Goal: Information Seeking & Learning: Learn about a topic

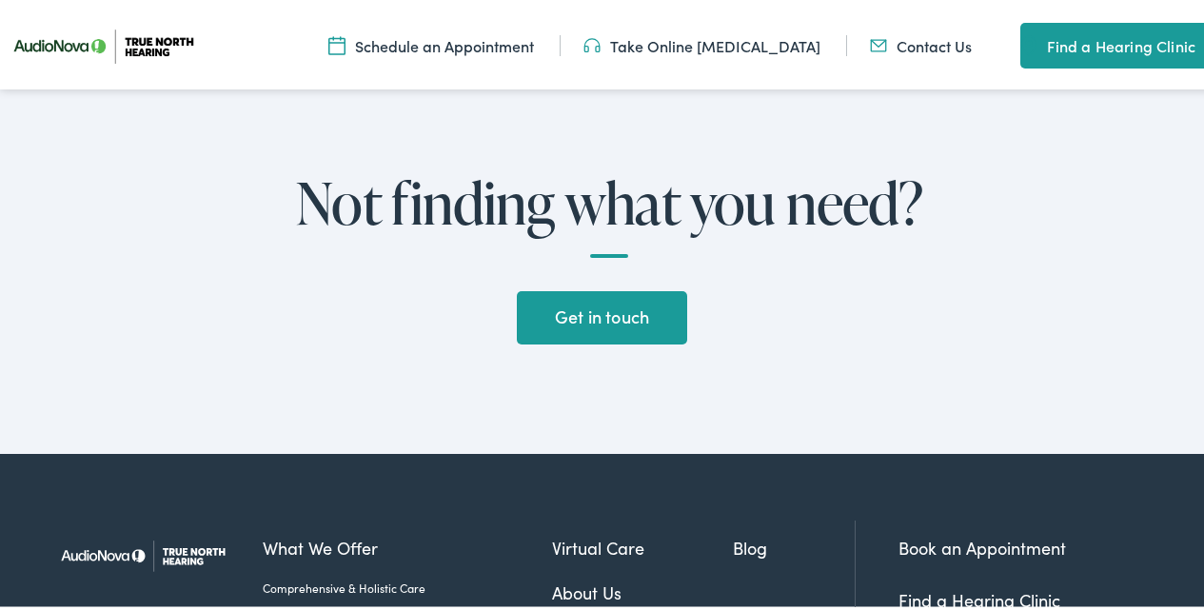
scroll to position [5426, 0]
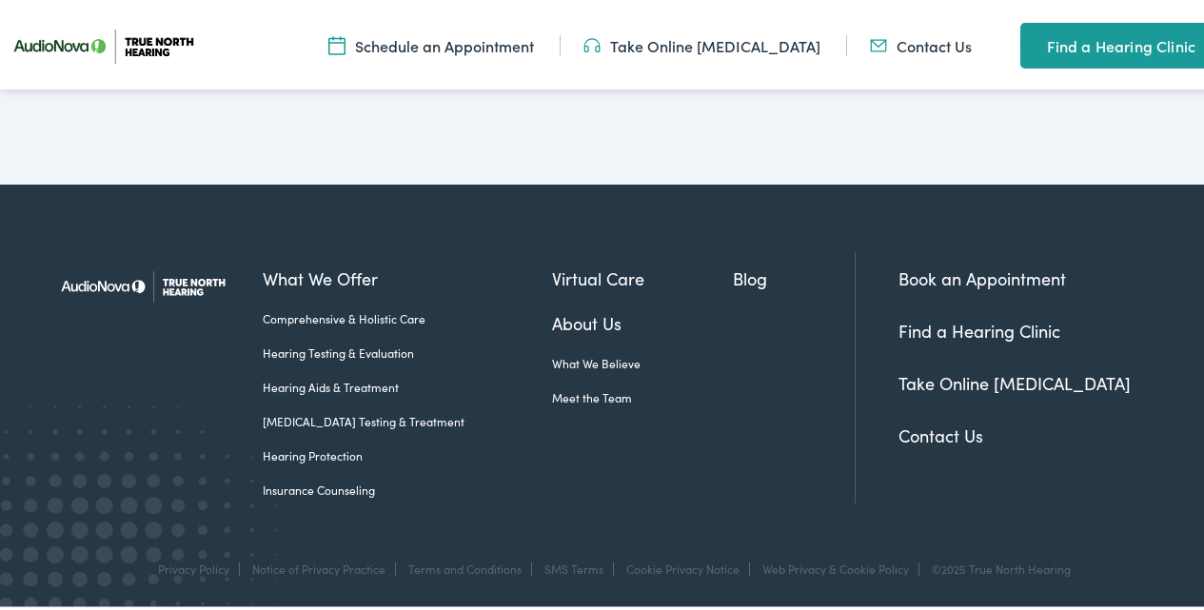
click at [947, 444] on link "Contact Us" at bounding box center [941, 432] width 85 height 24
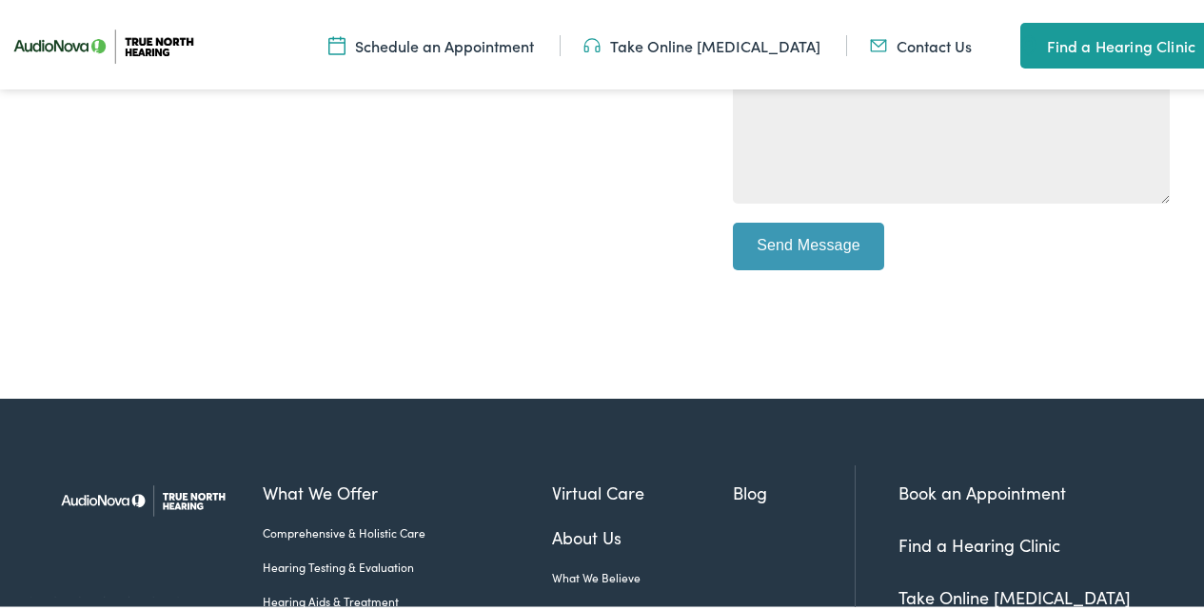
scroll to position [976, 0]
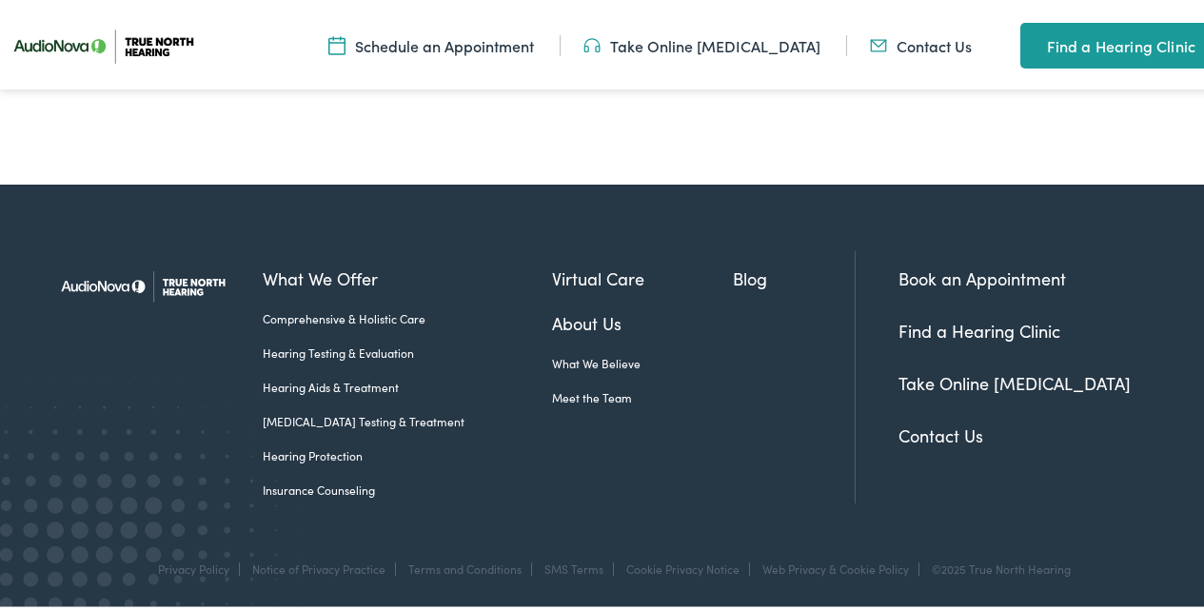
click at [553, 401] on link "Meet the Team" at bounding box center [642, 394] width 180 height 17
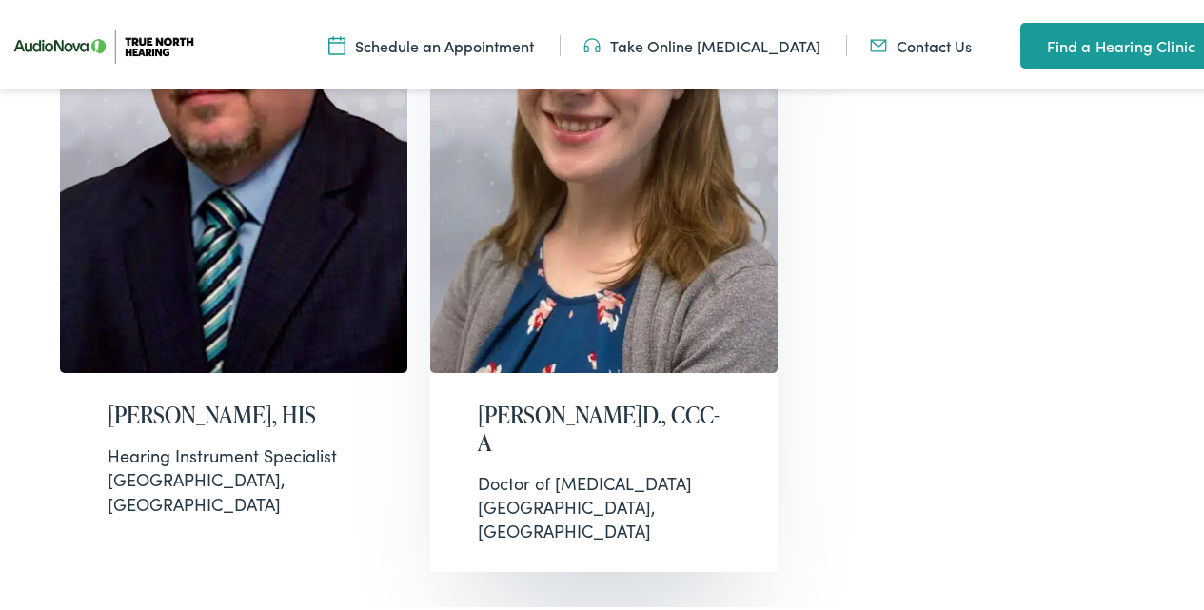
scroll to position [1523, 0]
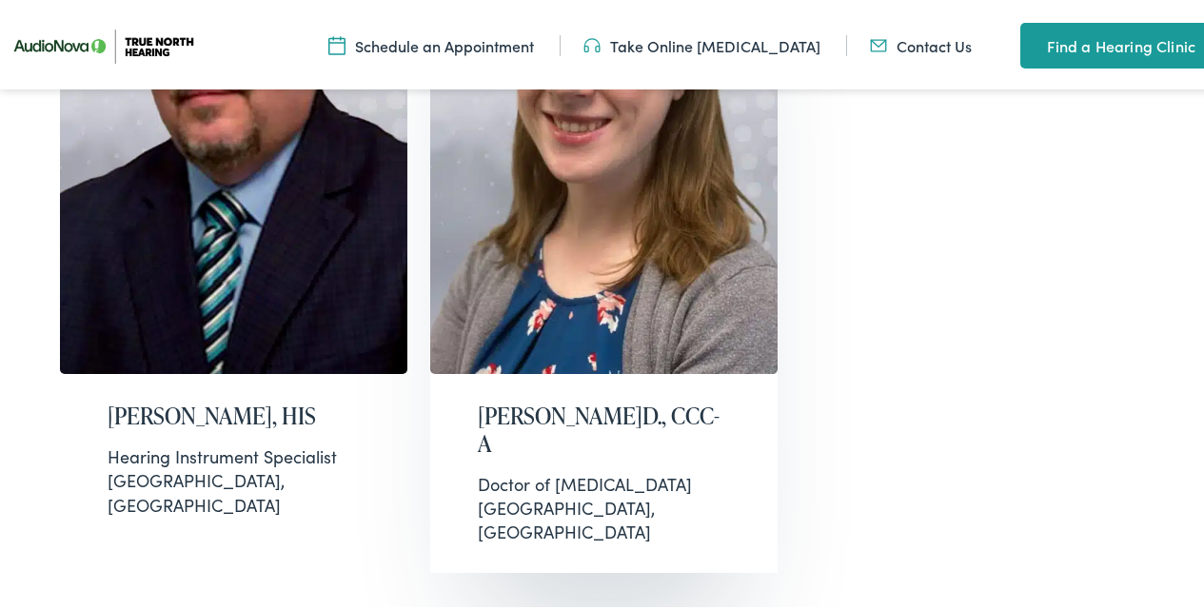
click at [523, 399] on h2 "[PERSON_NAME]D., CCC-A" at bounding box center [604, 426] width 252 height 55
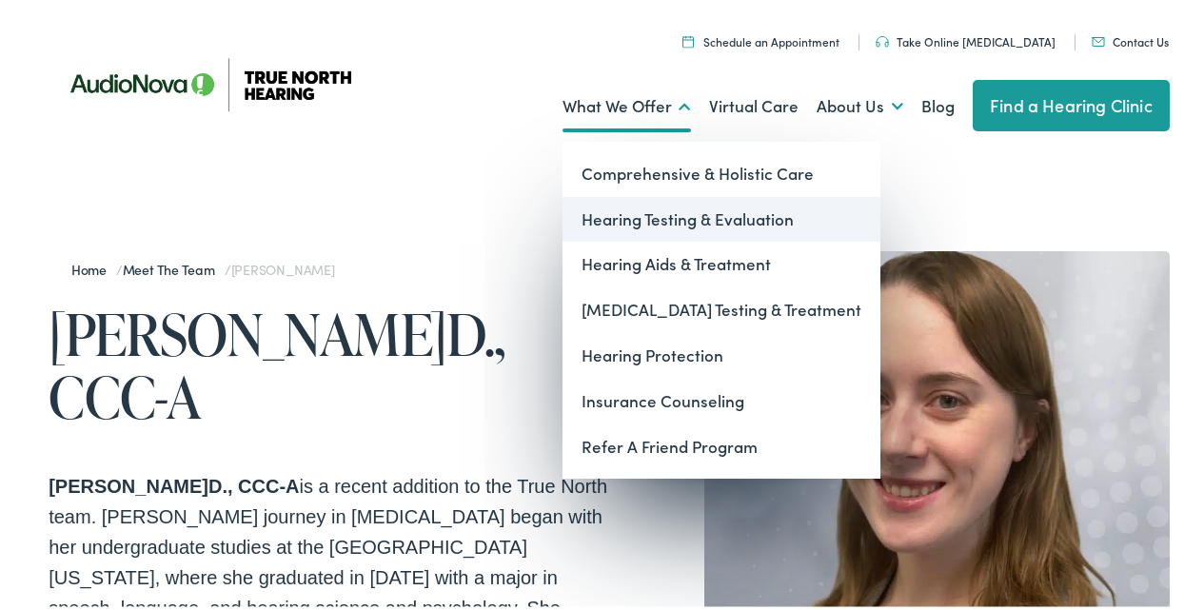
click at [645, 225] on link "Hearing Testing & Evaluation" at bounding box center [722, 216] width 318 height 46
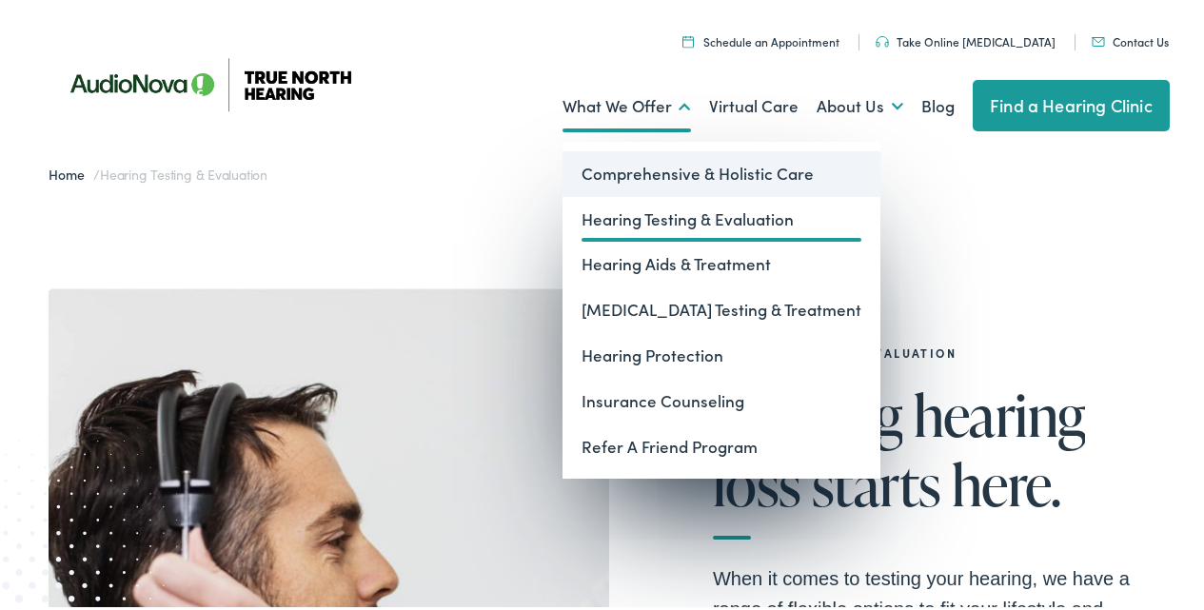
click at [643, 170] on link "Comprehensive & Holistic Care" at bounding box center [722, 171] width 318 height 46
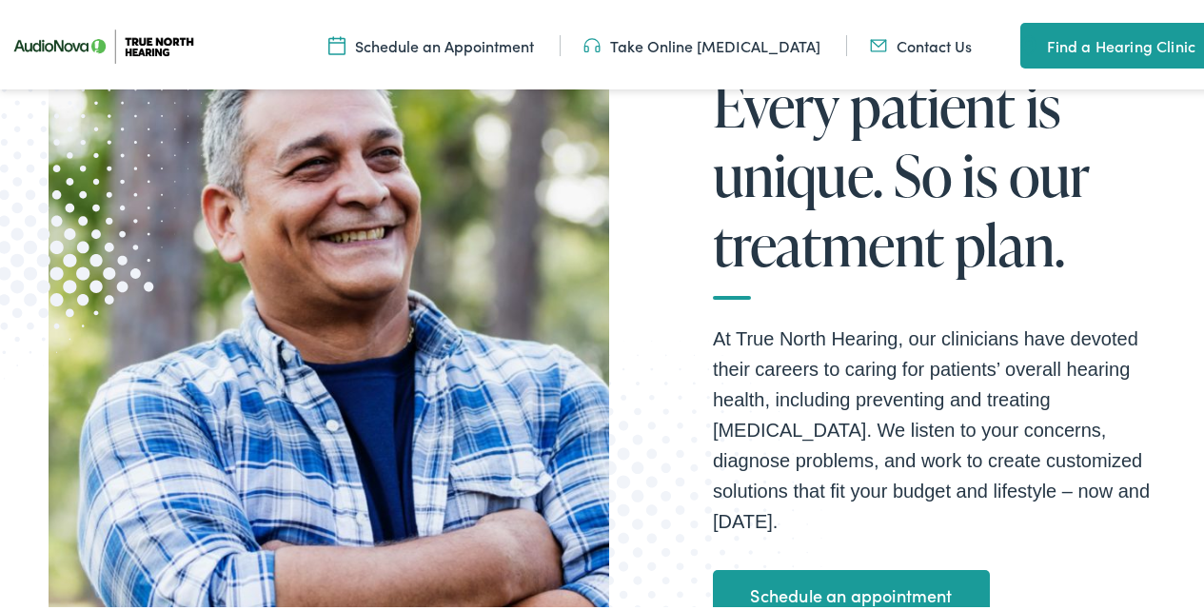
scroll to position [381, 0]
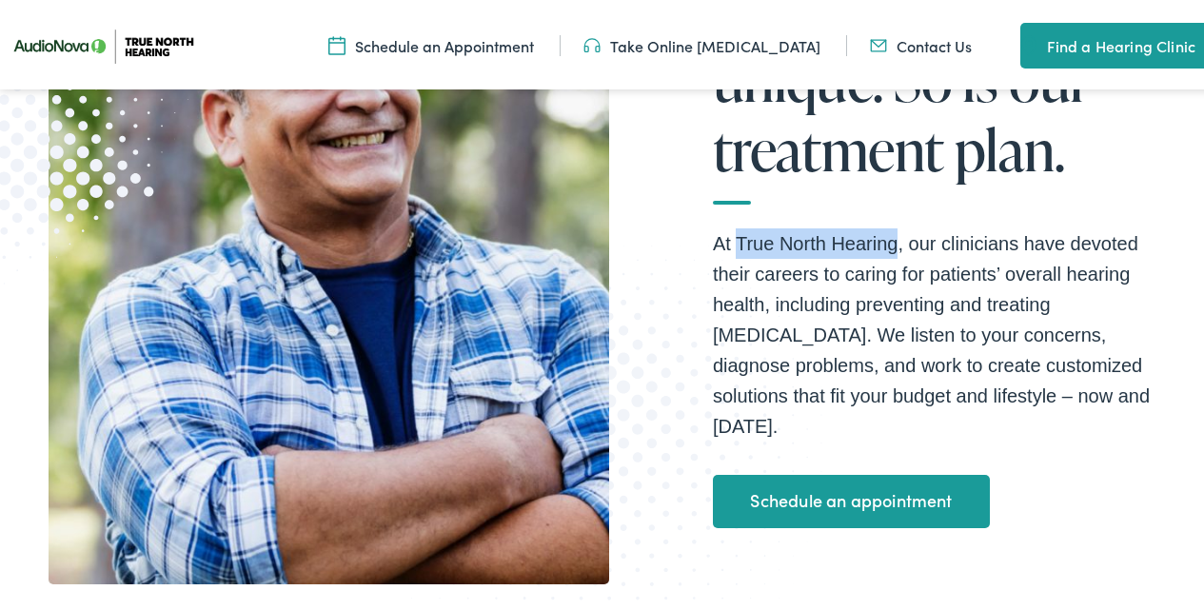
drag, startPoint x: 731, startPoint y: 251, endPoint x: 889, endPoint y: 263, distance: 158.4
click at [889, 263] on p "At True North Hearing, our clinicians have devoted their careers to caring for …" at bounding box center [941, 331] width 457 height 213
copy p "True North Hearing"
drag, startPoint x: 22, startPoint y: 422, endPoint x: 32, endPoint y: 433, distance: 15.5
click at [22, 424] on div "Comprehensive & Holistic Care Every patient is unique. So is our treatment plan…" at bounding box center [609, 238] width 1219 height 874
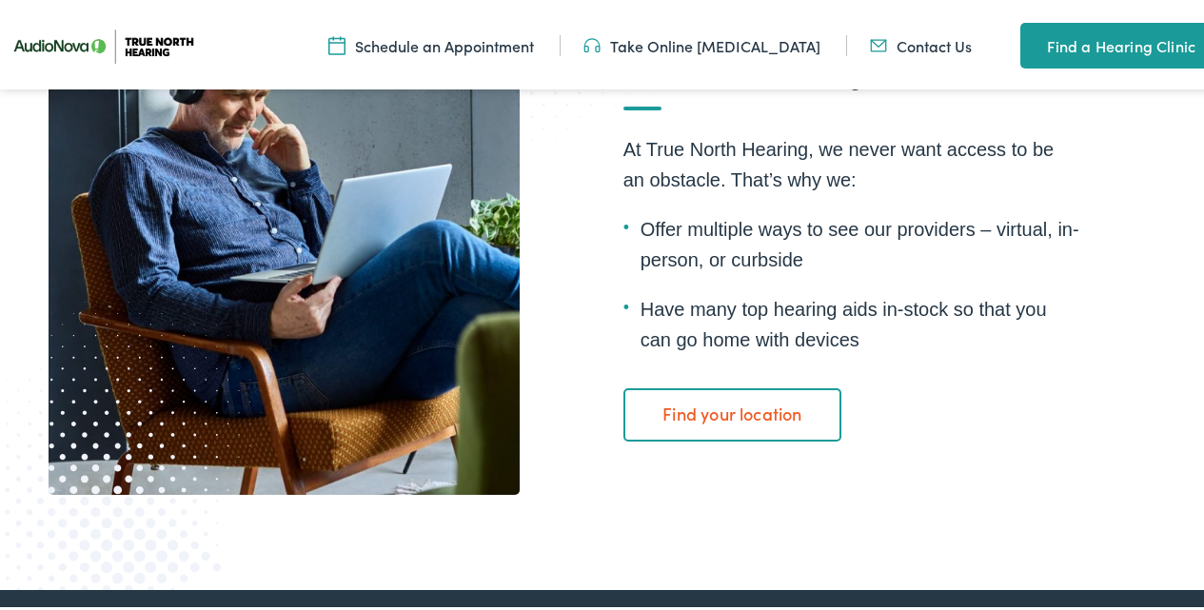
scroll to position [3522, 0]
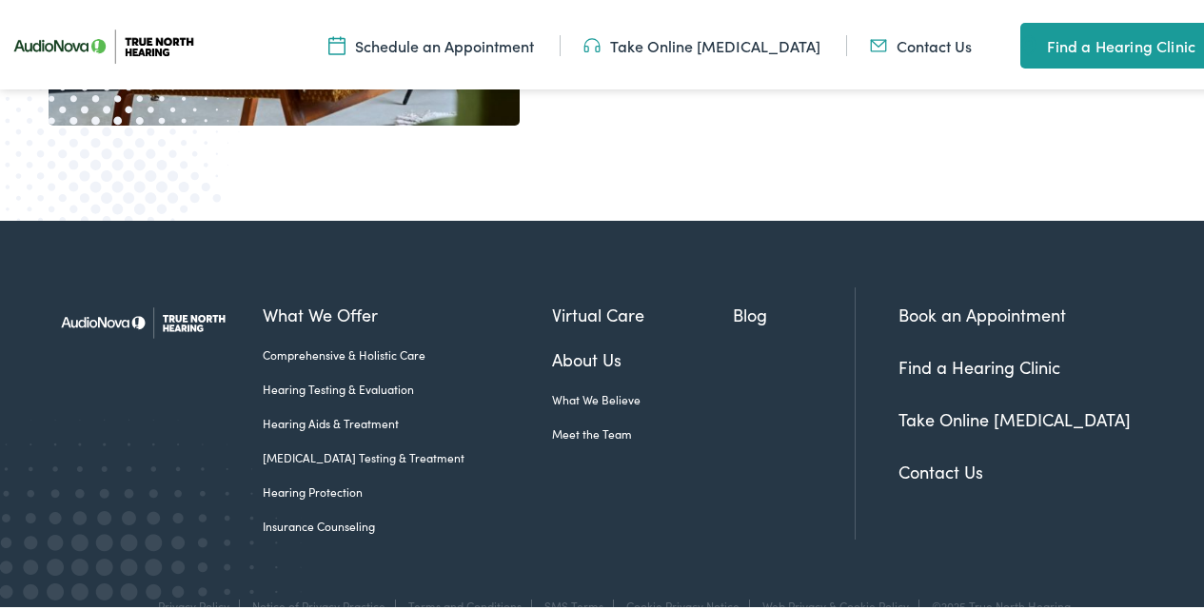
click at [86, 294] on img at bounding box center [149, 319] width 200 height 70
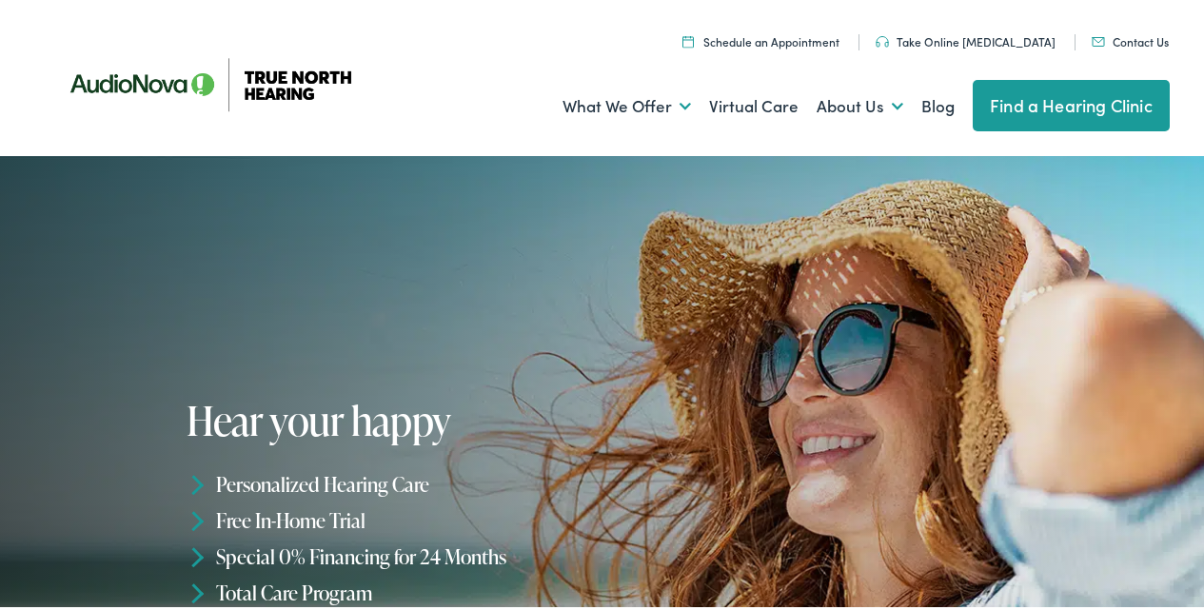
click at [1101, 36] on link "Contact Us" at bounding box center [1130, 38] width 77 height 16
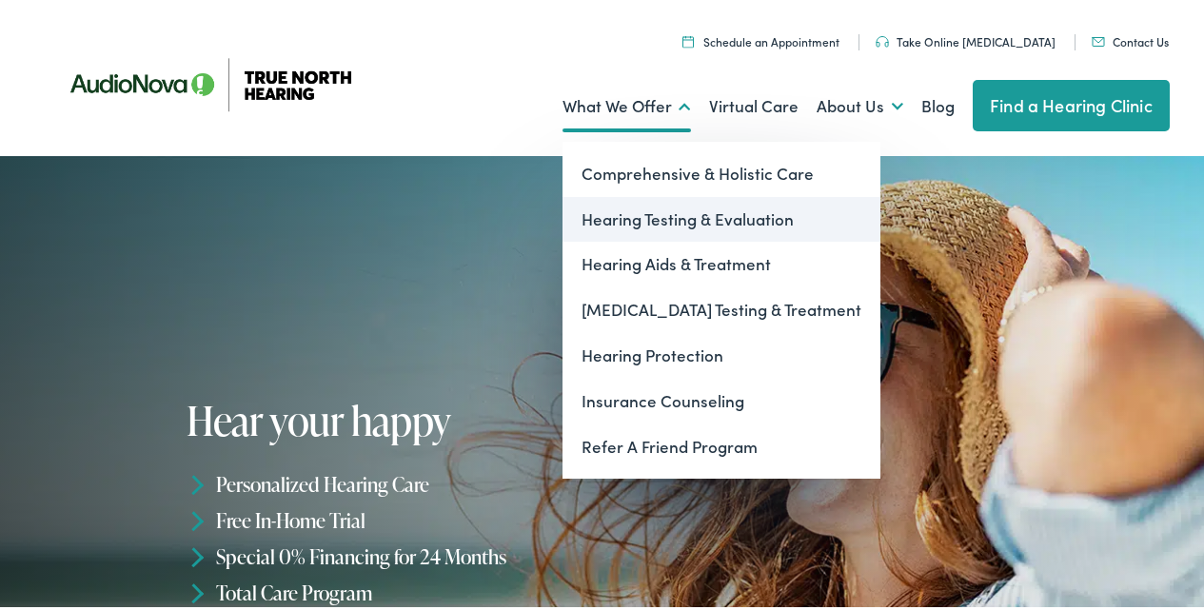
click at [634, 228] on link "Hearing Testing & Evaluation" at bounding box center [722, 216] width 318 height 46
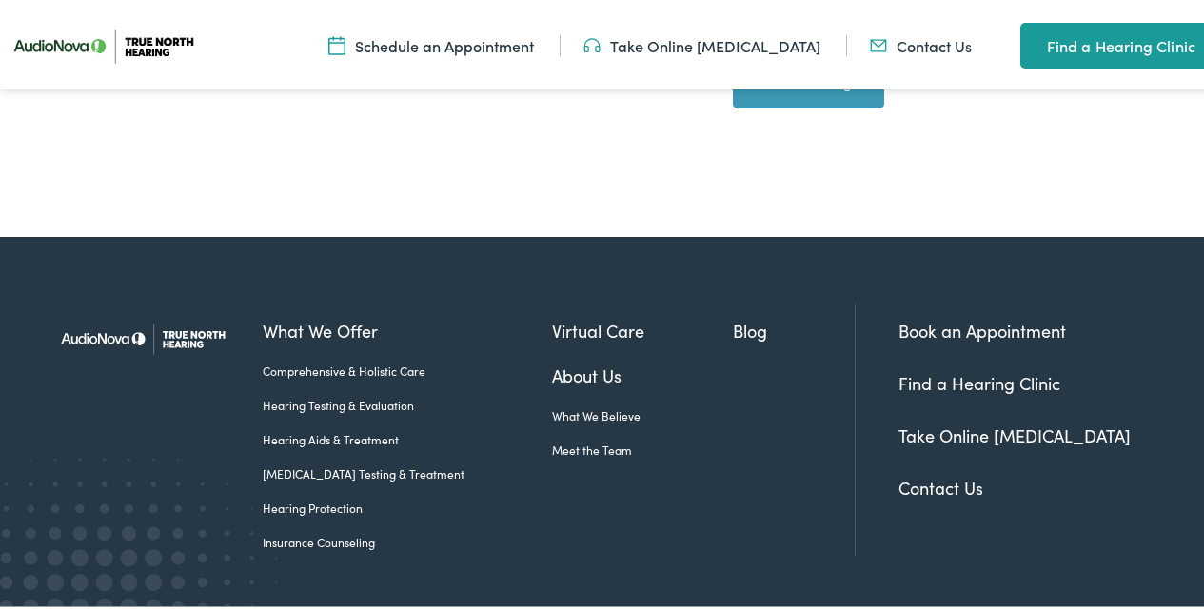
scroll to position [952, 0]
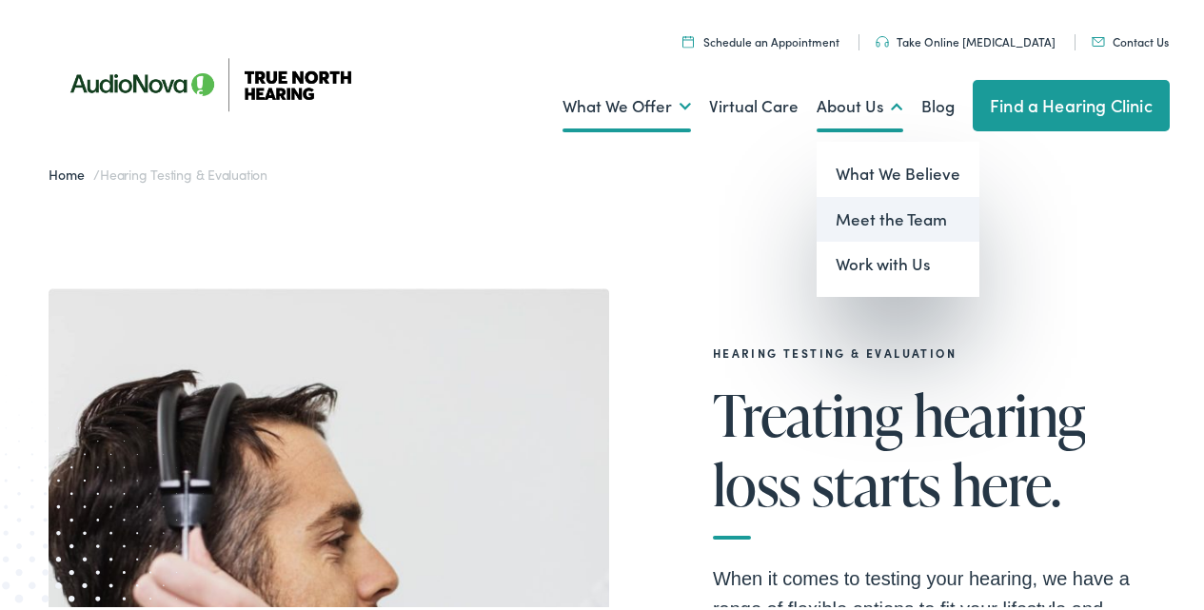
click at [817, 206] on link "Meet the Team" at bounding box center [898, 216] width 163 height 46
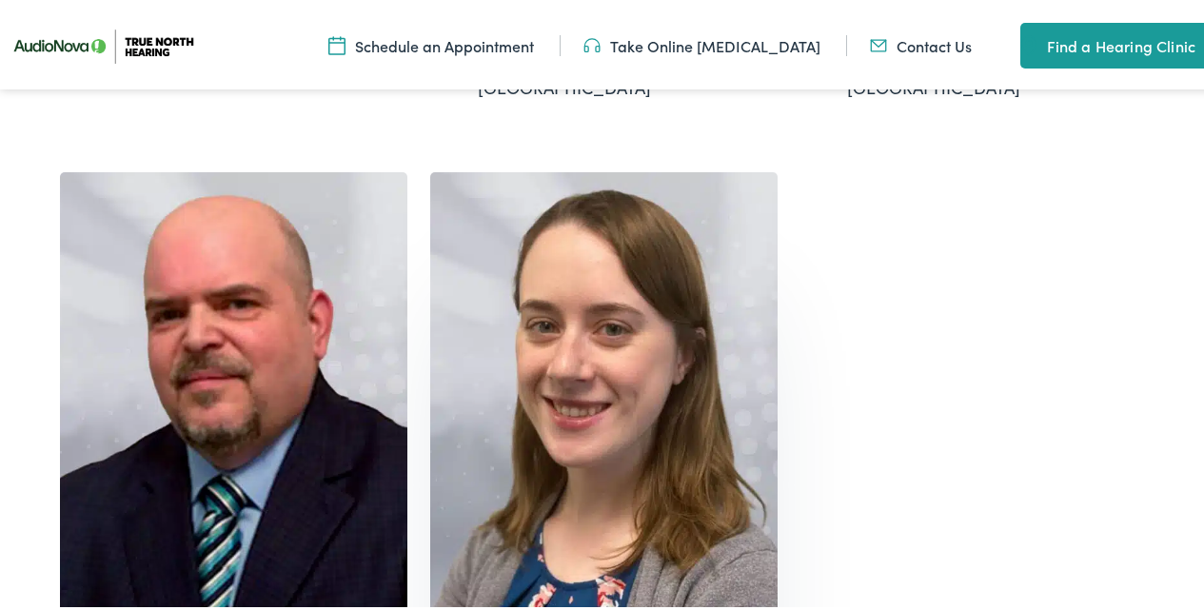
scroll to position [1238, 0]
